Goal: Register for event/course

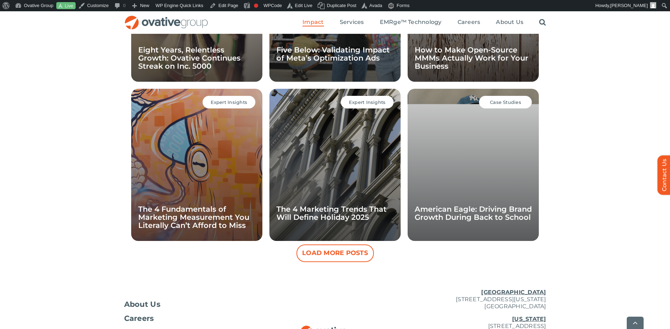
scroll to position [649, 0]
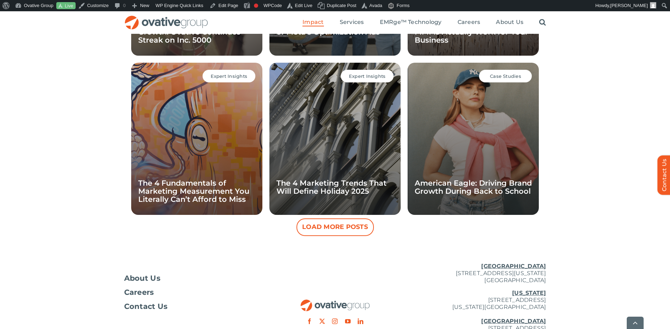
click at [354, 224] on button "Load More Posts" at bounding box center [335, 227] width 77 height 18
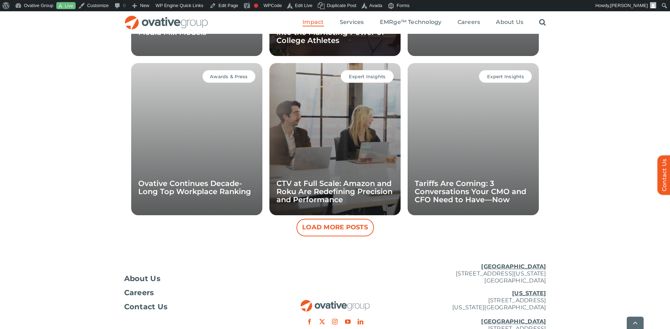
scroll to position [969, 0]
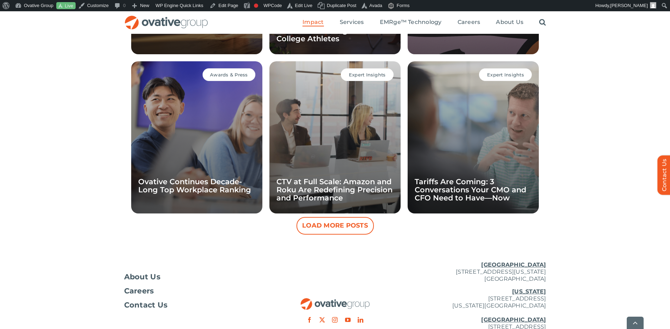
click at [356, 228] on button "Load More Posts" at bounding box center [335, 226] width 77 height 18
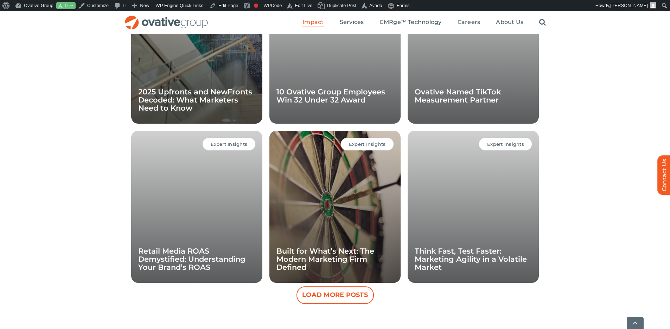
scroll to position [1218, 0]
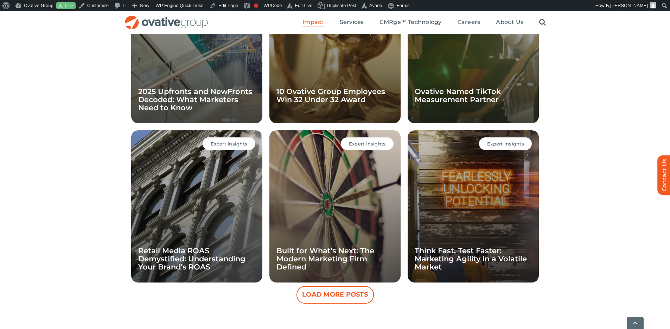
click at [354, 297] on button "Load More Posts" at bounding box center [335, 295] width 77 height 18
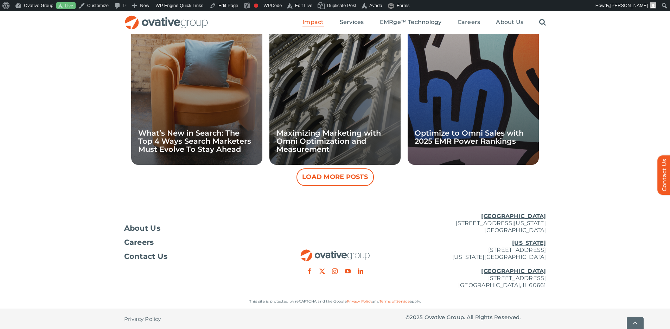
scroll to position [1654, 0]
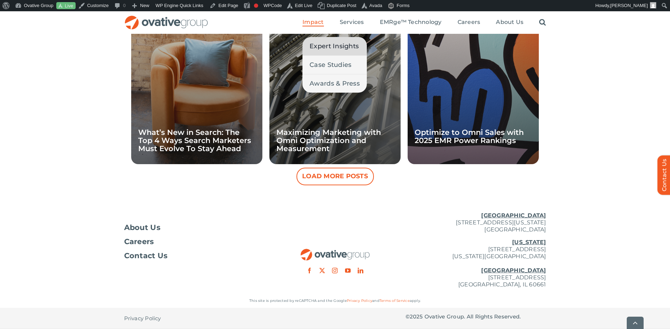
click at [325, 47] on span "Expert Insights" at bounding box center [334, 46] width 49 height 10
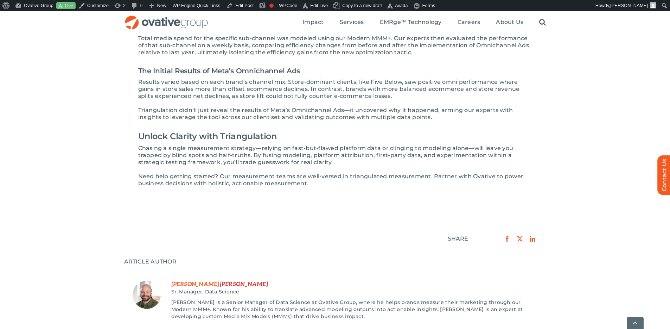
scroll to position [1015, 0]
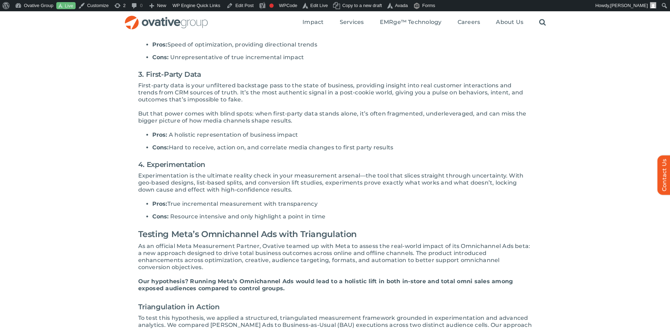
scroll to position [0, 0]
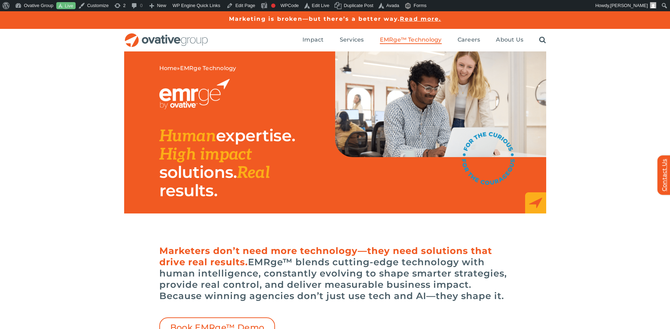
click at [662, 161] on link "Contact Us" at bounding box center [668, 174] width 21 height 39
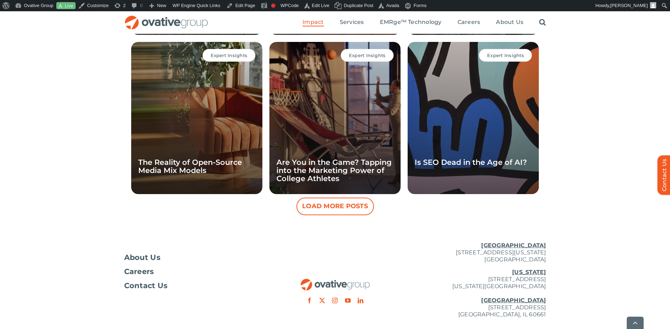
scroll to position [650, 0]
click at [352, 205] on button "Load More Posts" at bounding box center [335, 206] width 77 height 18
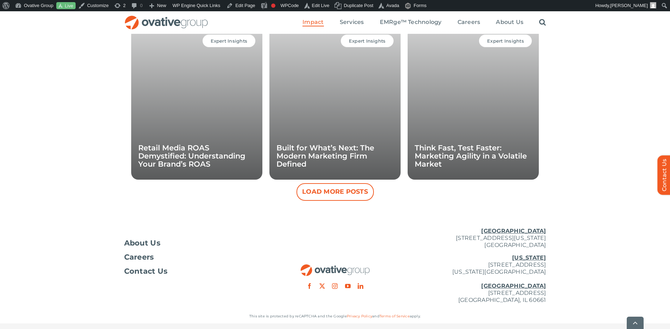
scroll to position [987, 0]
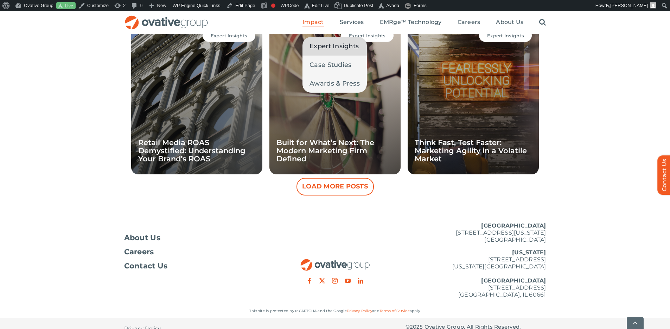
click at [318, 21] on span "Impact" at bounding box center [313, 22] width 21 height 7
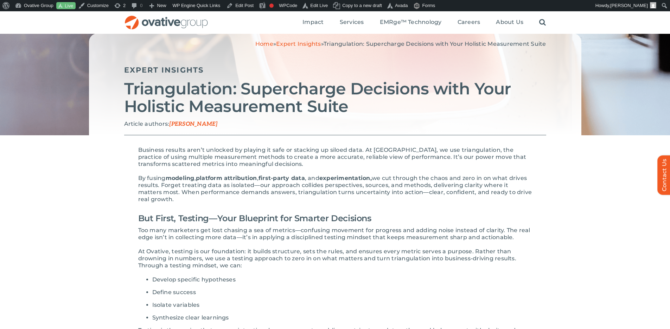
scroll to position [46, 0]
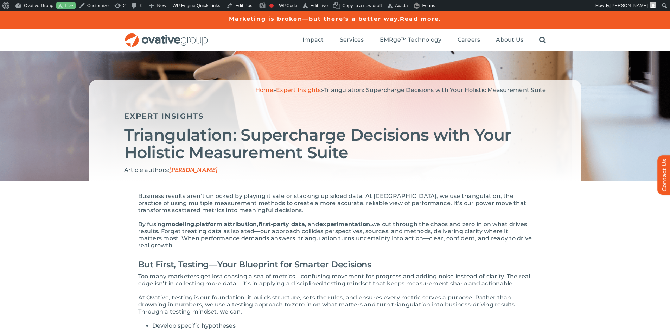
click at [492, 172] on p "Article authors: Neeral Mehta" at bounding box center [335, 169] width 422 height 7
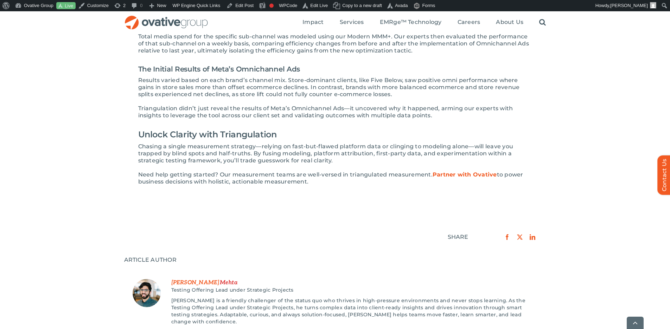
scroll to position [1067, 0]
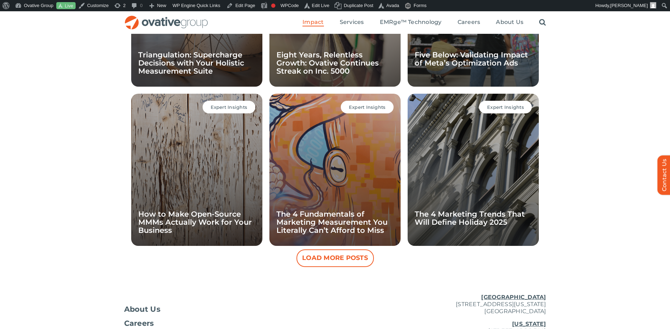
scroll to position [615, 0]
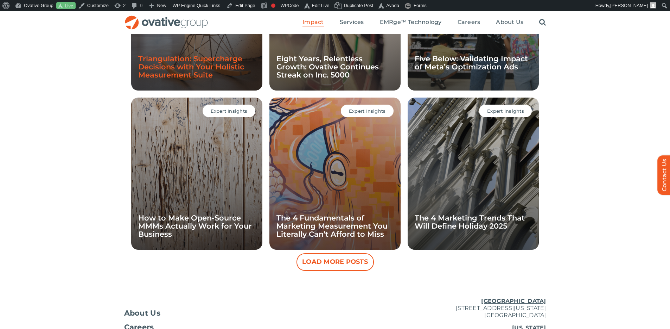
click at [209, 70] on link "Triangulation: Supercharge Decisions with Your Holistic Measurement Suite" at bounding box center [191, 66] width 106 height 25
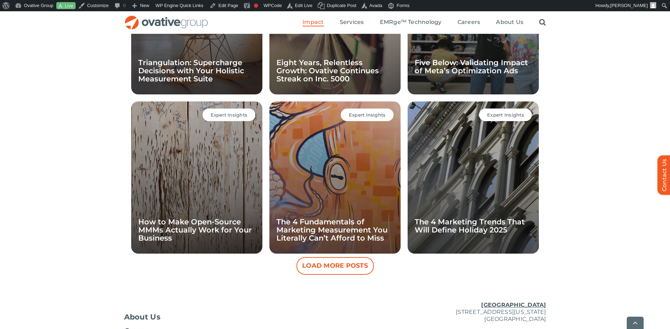
scroll to position [611, 0]
click at [357, 266] on button "Load More Posts" at bounding box center [335, 265] width 77 height 18
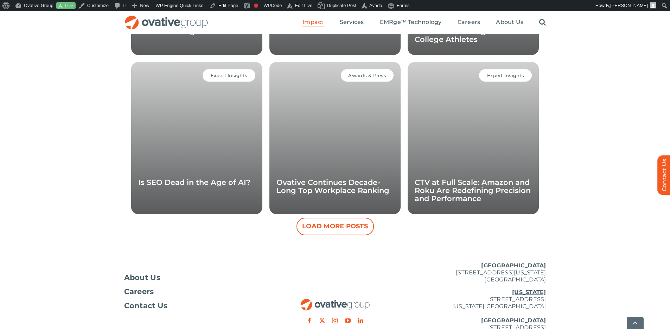
scroll to position [970, 0]
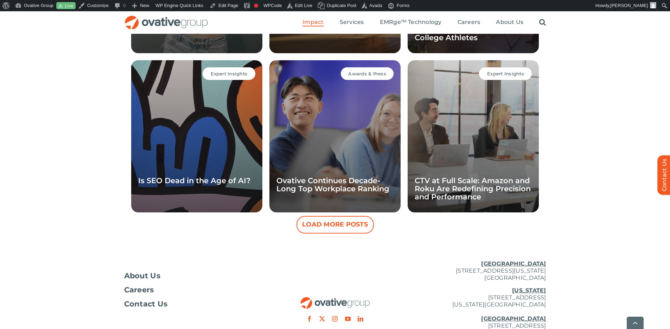
click at [346, 224] on button "Load More Posts" at bounding box center [335, 225] width 77 height 18
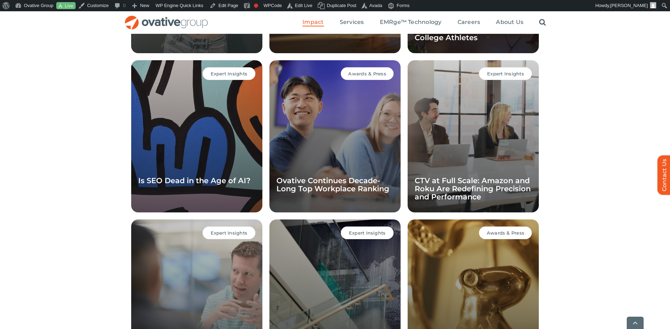
click at [629, 164] on div "All Case Studies Expert Insights Awards & Press Expert Insights Triangulation: …" at bounding box center [335, 48] width 670 height 1006
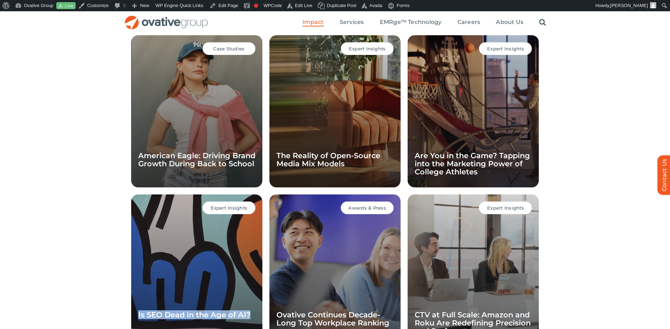
scroll to position [835, 0]
click at [551, 137] on div "All Case Studies Expert Insights Awards & Press Expert Insights Triangulation: …" at bounding box center [335, 183] width 670 height 1006
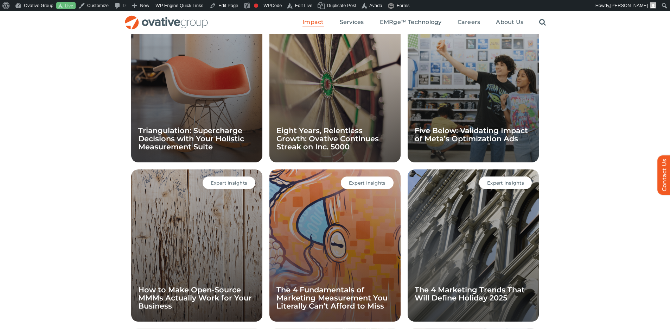
scroll to position [537, 0]
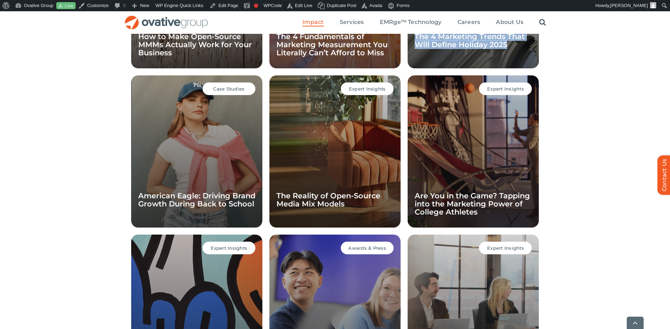
scroll to position [799, 0]
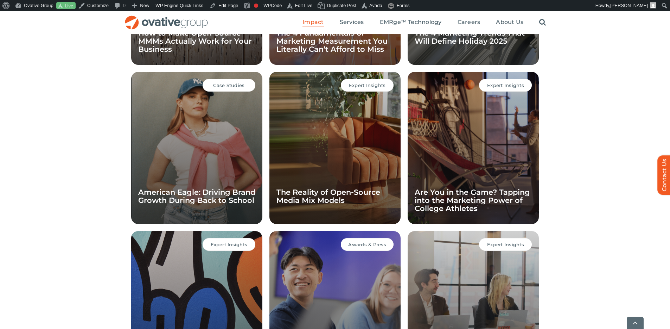
click at [601, 91] on div "All Case Studies Expert Insights Awards & Press Expert Insights Triangulation: …" at bounding box center [335, 219] width 670 height 1006
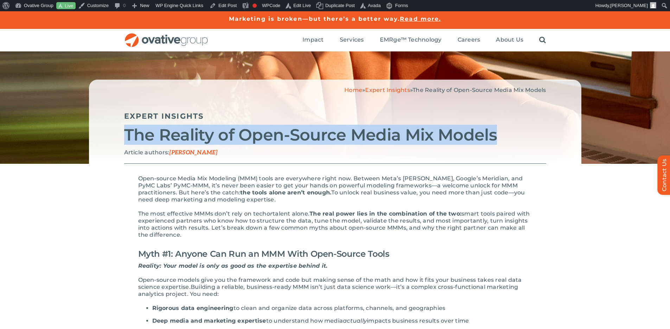
drag, startPoint x: 497, startPoint y: 133, endPoint x: 128, endPoint y: 133, distance: 369.8
click at [128, 133] on h2 "The Reality of Open-Source Media Mix Models" at bounding box center [335, 135] width 422 height 18
copy h2 "The Reality of Open-Source Media Mix Models"
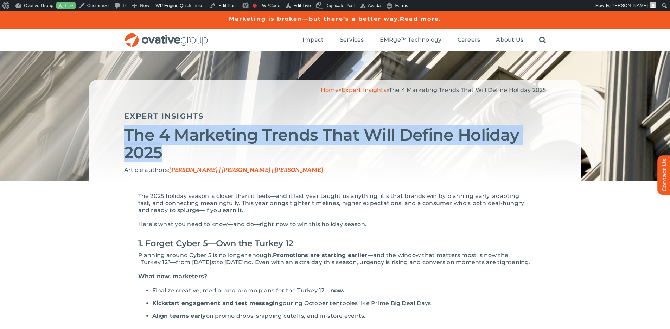
drag, startPoint x: 169, startPoint y: 154, endPoint x: 123, endPoint y: 134, distance: 49.9
click at [123, 134] on div "Home » Expert Insights » The 4 Marketing Trends That Will Define Holiday 2025 E…" at bounding box center [335, 131] width 493 height 102
copy h2 "The 4 Marketing Trends That Will Define Holiday 2025"
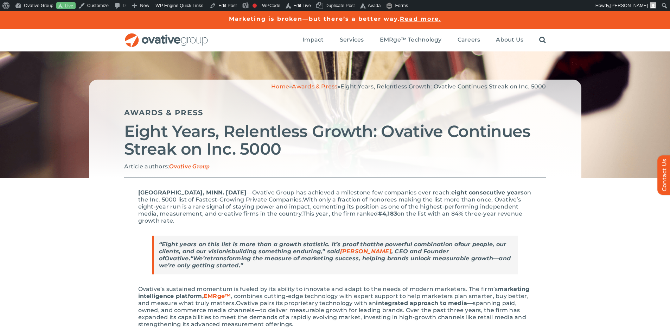
click at [290, 148] on h2 "Eight Years, Relentless Growth: Ovative Continues Streak on Inc. 5000" at bounding box center [335, 139] width 422 height 35
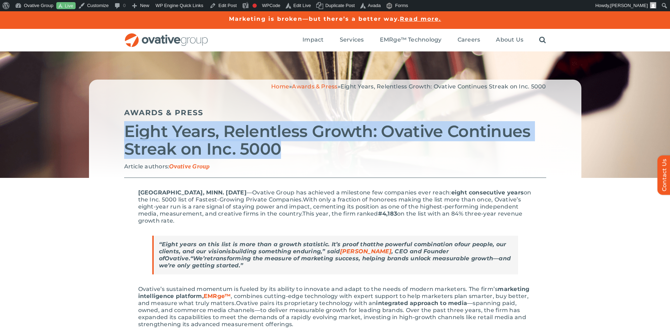
drag, startPoint x: 293, startPoint y: 150, endPoint x: 124, endPoint y: 128, distance: 170.6
click at [124, 128] on div "Home » Awards & Press » Eight Years, Relentless Growth: Ovative Continues Strea…" at bounding box center [335, 129] width 493 height 98
copy h2 "Eight Years, Relentless Growth: Ovative Continues Streak on Inc. 5000"
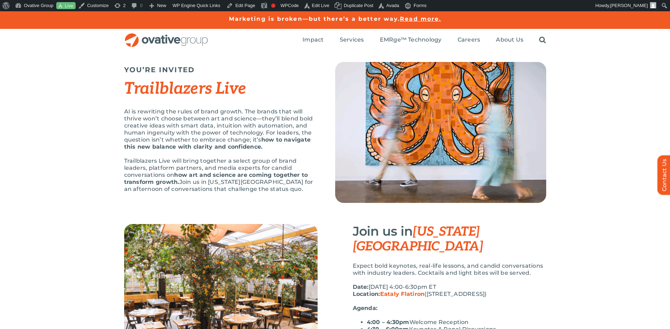
click at [406, 100] on img at bounding box center [440, 132] width 211 height 141
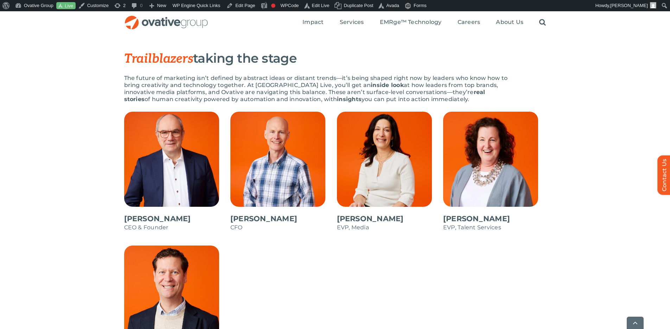
scroll to position [325, 0]
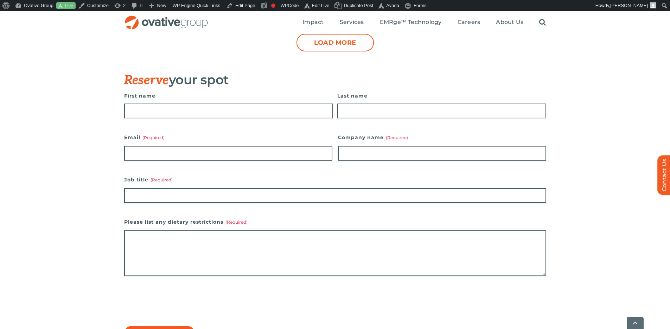
click at [103, 141] on div "Name (Required) First name Last name Email (Required) Company name (Required) J…" at bounding box center [335, 224] width 670 height 266
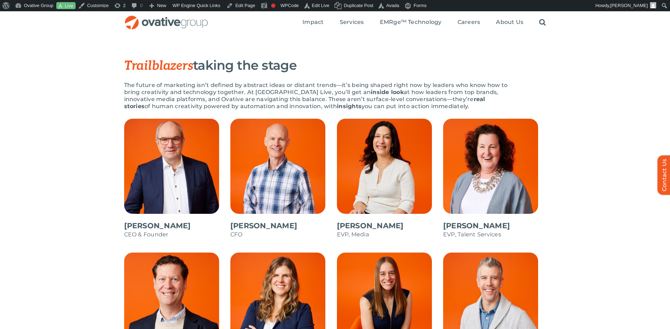
scroll to position [317, 0]
click at [290, 160] on span at bounding box center [281, 182] width 103 height 127
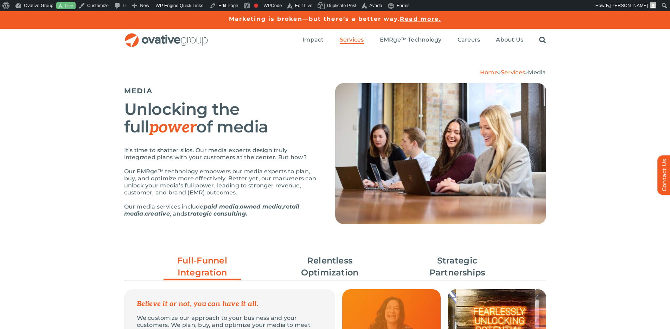
click at [261, 189] on p "Our EMRge™ technology empowers our media experts to plan, buy, and optimize mor…" at bounding box center [221, 182] width 194 height 28
click at [224, 206] on link "paid media" at bounding box center [221, 206] width 35 height 7
click at [234, 205] on link "paid media" at bounding box center [221, 206] width 35 height 7
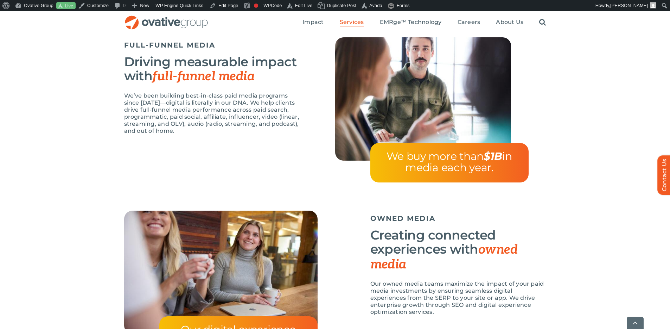
scroll to position [610, 0]
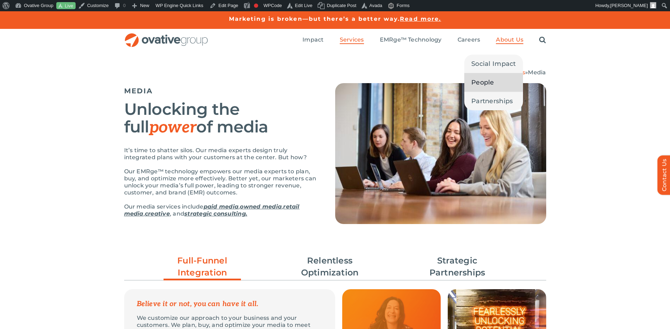
click at [494, 83] on span "People" at bounding box center [482, 82] width 23 height 10
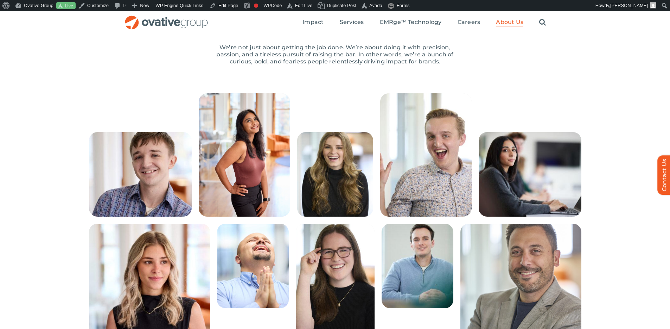
scroll to position [117, 0]
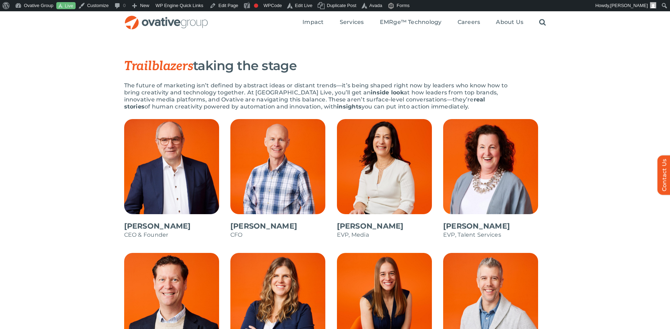
click at [396, 89] on p "The future of marketing isn’t defined by abstract ideas or distant trends—it’s …" at bounding box center [317, 96] width 387 height 28
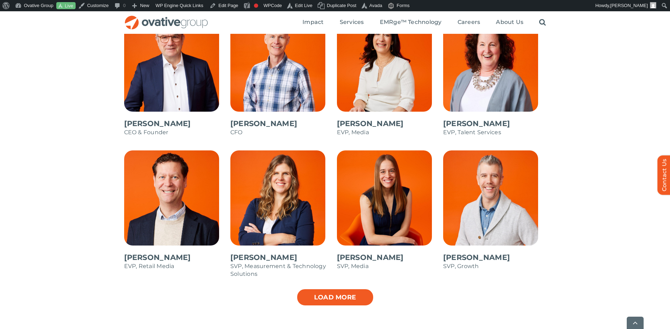
scroll to position [419, 0]
click at [348, 296] on link "Load more" at bounding box center [335, 297] width 77 height 18
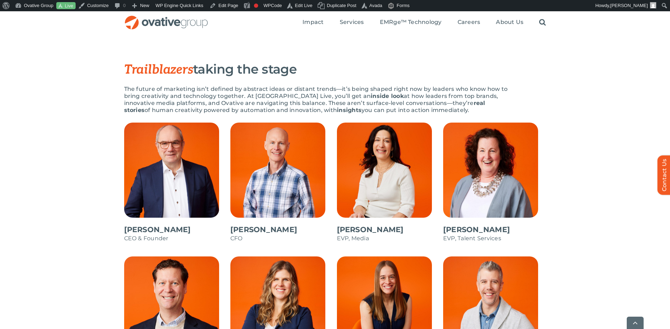
scroll to position [320, 0]
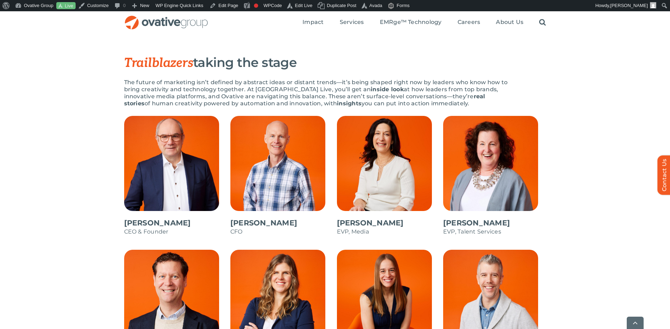
click at [557, 101] on div "Trailblazers taking the stage The future of marketing isn’t defined by abstract…" at bounding box center [335, 85] width 670 height 61
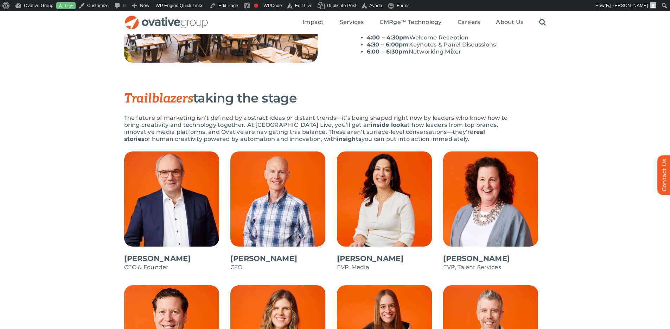
scroll to position [207, 0]
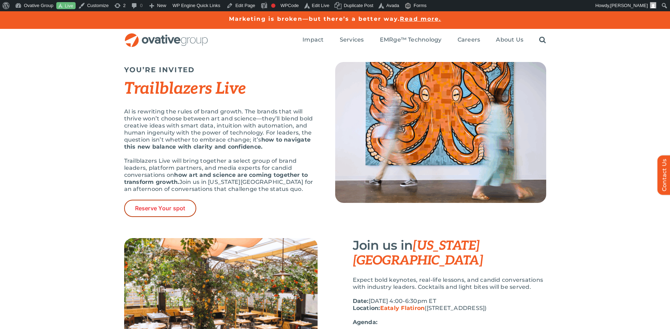
click at [155, 208] on span "Reserve Your spot" at bounding box center [160, 208] width 50 height 7
click at [178, 207] on span "Reserve Your spot" at bounding box center [160, 208] width 50 height 7
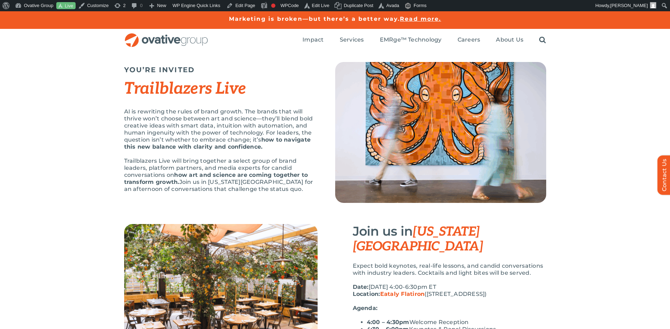
click at [283, 102] on div "Trailblazers Live" at bounding box center [221, 93] width 194 height 29
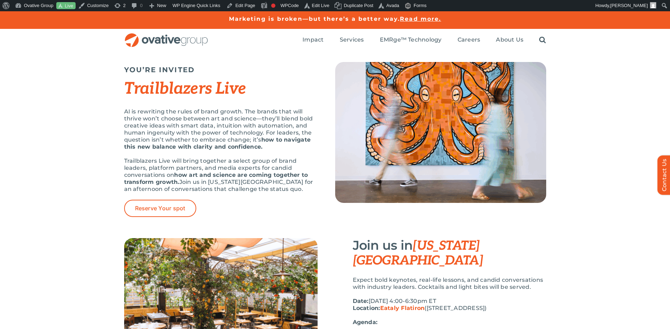
click at [270, 168] on p "Trailblazers Live will bring together a select group of brand leaders, platform…" at bounding box center [221, 174] width 194 height 35
click at [262, 168] on p "Trailblazers Live will bring together a select group of brand leaders, platform…" at bounding box center [221, 174] width 194 height 35
click at [262, 137] on strong "how to navigate this new balance with clarity and confidence." at bounding box center [217, 143] width 187 height 14
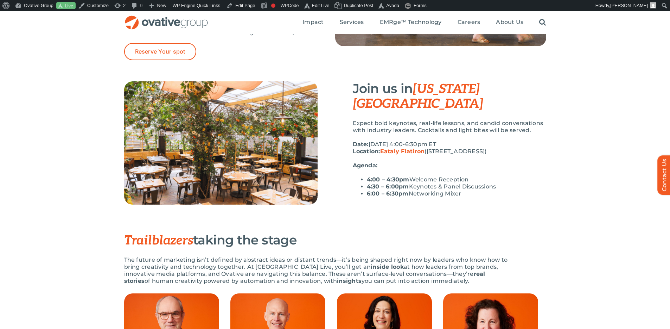
scroll to position [158, 0]
